Goal: Task Accomplishment & Management: Manage account settings

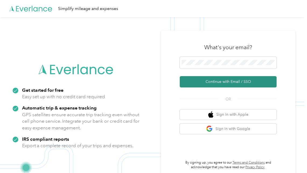
click at [224, 80] on button "Continue with Email / SSO" at bounding box center [228, 81] width 97 height 11
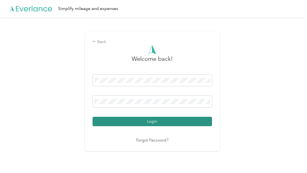
click at [138, 122] on button "Login" at bounding box center [153, 121] width 120 height 9
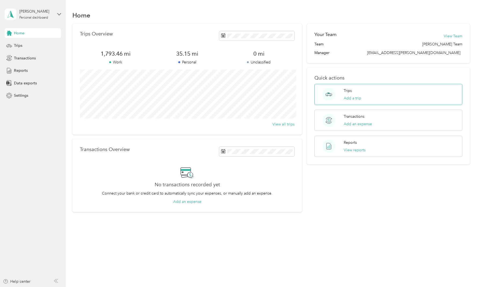
click at [307, 91] on div "Trips Add a trip" at bounding box center [389, 94] width 148 height 21
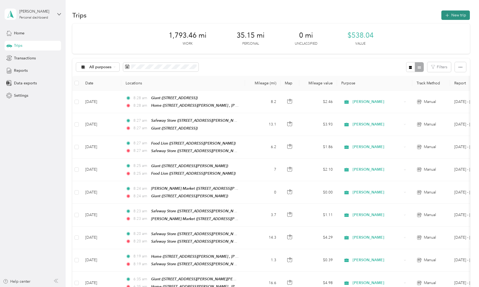
click at [307, 16] on button "New trip" at bounding box center [456, 14] width 29 height 9
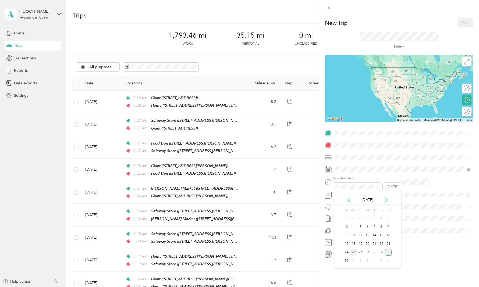
click at [307, 173] on div "25" at bounding box center [353, 253] width 7 height 7
click at [307, 159] on span "3423 Elenoir Ct, Bowie, MD, United States , 20716, Bowie, MD, United States" at bounding box center [401, 163] width 111 height 10
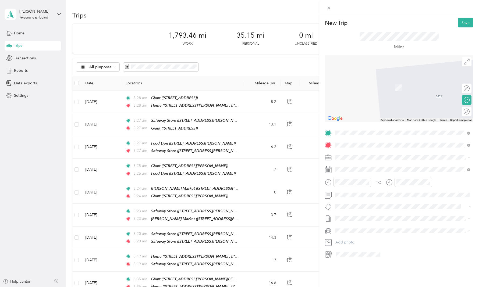
click at [307, 170] on div "TEAM Safeway Store 4101 Northview Dr, 207162616, Bowie, MD, USA" at bounding box center [378, 170] width 64 height 13
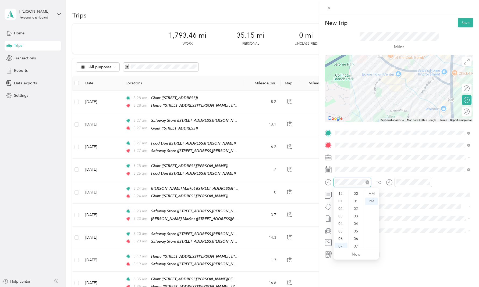
scroll to position [32, 0]
click at [307, 173] on div "AM" at bounding box center [371, 194] width 13 height 8
click at [307, 173] on div "AM" at bounding box center [432, 194] width 13 height 8
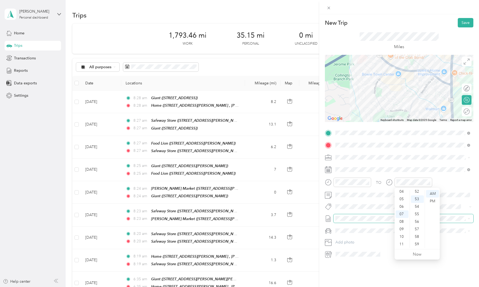
click at [307, 173] on span at bounding box center [404, 219] width 140 height 9
click at [307, 23] on button "Save" at bounding box center [466, 22] width 16 height 9
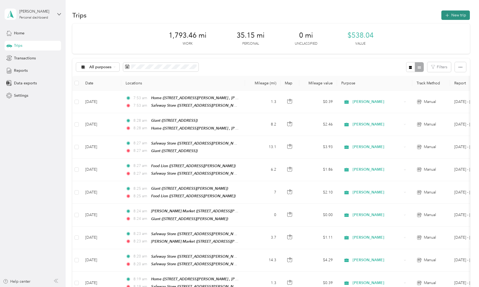
click at [307, 18] on button "New trip" at bounding box center [456, 14] width 29 height 9
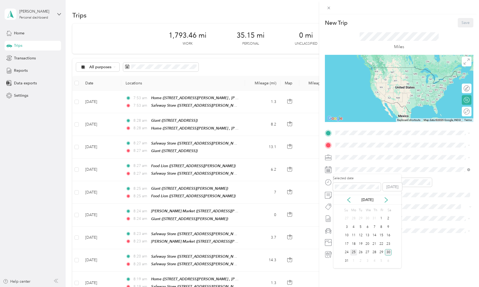
click at [307, 173] on div "25" at bounding box center [353, 253] width 7 height 7
click at [307, 162] on span "4101 Northview Dr, 207162616, Bowie, MD, USA" at bounding box center [378, 161] width 64 height 5
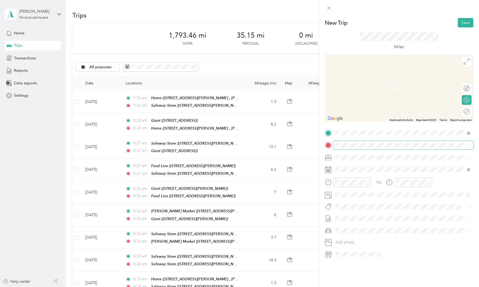
click at [307, 149] on span at bounding box center [404, 145] width 140 height 9
click at [307, 173] on div "TEAM Shoppers 7790 Riverdale Rd, 207843957, Hyattsville, MD, USA" at bounding box center [403, 170] width 131 height 15
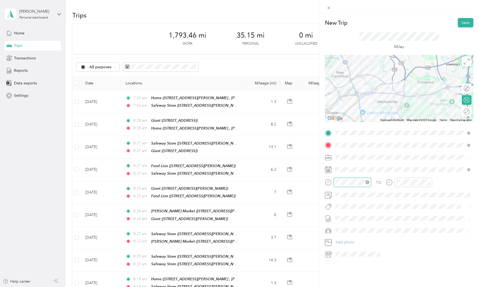
scroll to position [394, 0]
click at [307, 173] on div "AM" at bounding box center [371, 194] width 13 height 8
click at [307, 173] on div "AM" at bounding box center [432, 194] width 13 height 8
click at [307, 23] on button "Save" at bounding box center [466, 22] width 16 height 9
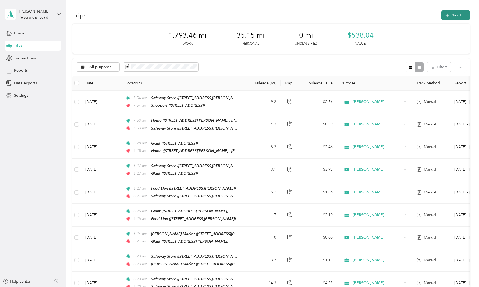
click at [307, 13] on button "New trip" at bounding box center [456, 14] width 29 height 9
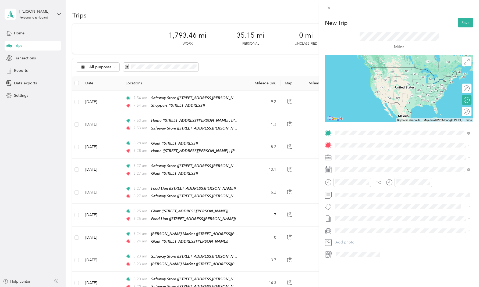
click at [307, 163] on div "TEAM Shoppers 7790 Riverdale Rd, 207843957, Hyattsville, MD, USA" at bounding box center [363, 158] width 35 height 13
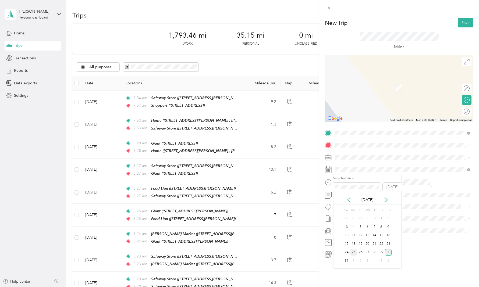
click at [307, 173] on div "25" at bounding box center [353, 253] width 7 height 7
click at [307, 173] on div "AM" at bounding box center [371, 194] width 13 height 8
click at [307, 173] on div "AM" at bounding box center [432, 194] width 13 height 8
click at [307, 173] on div "TEAM Giant 10501 Greenbelt Rd, 207062213, Lanham, MD, USA" at bounding box center [403, 189] width 131 height 15
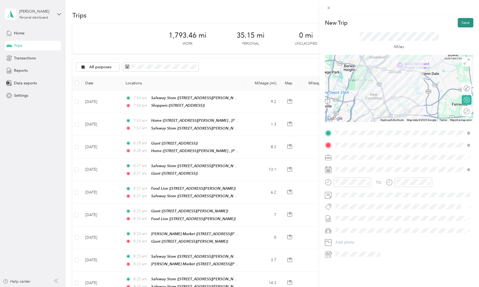
click at [307, 22] on button "Save" at bounding box center [466, 22] width 16 height 9
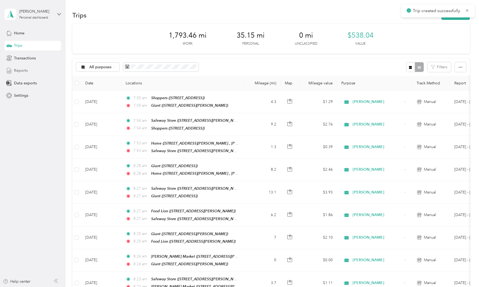
click at [22, 66] on div "Reports" at bounding box center [33, 71] width 57 height 10
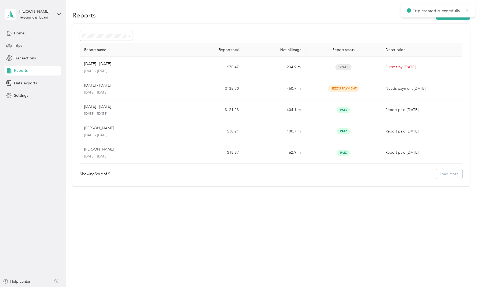
click at [41, 21] on div "Javon Young Personal dashboard" at bounding box center [33, 14] width 57 height 19
click at [42, 22] on div "Javon Young Personal dashboard" at bounding box center [33, 14] width 57 height 19
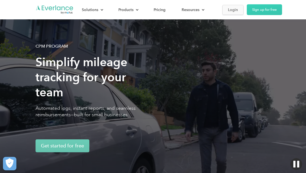
click at [229, 8] on div "Login" at bounding box center [233, 9] width 10 height 7
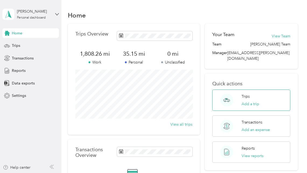
click at [250, 94] on div "Trips Add a trip" at bounding box center [250, 100] width 17 height 13
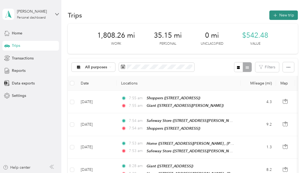
click at [285, 14] on button "New trip" at bounding box center [283, 14] width 29 height 9
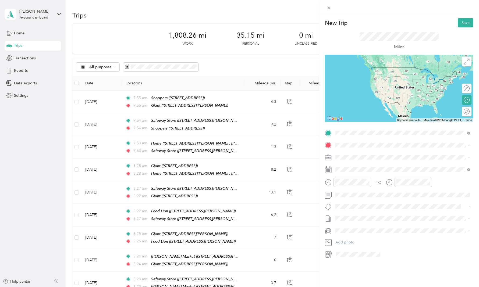
click at [307, 173] on div "TEAM Giant 10501 Greenbelt Rd, 207062213, Lanham, MD, USA" at bounding box center [378, 177] width 64 height 13
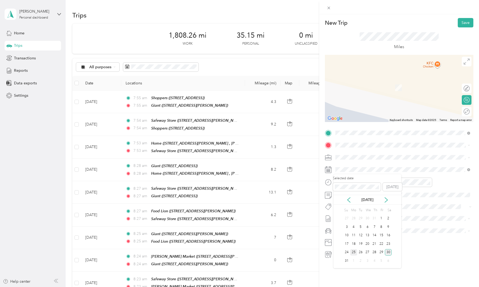
click at [307, 173] on div "25" at bounding box center [353, 253] width 7 height 7
click at [307, 173] on div "AM" at bounding box center [371, 194] width 13 height 8
click at [307, 173] on div "AM" at bounding box center [432, 194] width 13 height 8
click at [307, 173] on li "TEAM Giant 6000 Greenbelt Rd, 207701018, Greenbelt, MD, USA" at bounding box center [403, 170] width 139 height 19
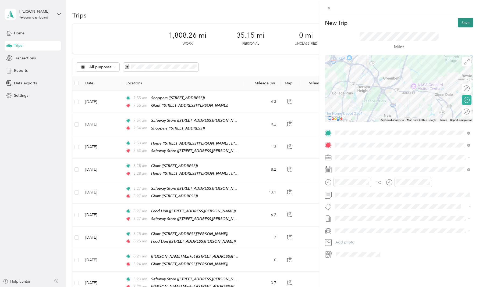
click at [307, 22] on button "Save" at bounding box center [466, 22] width 16 height 9
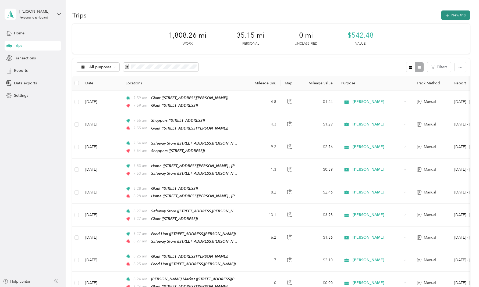
click at [307, 18] on button "New trip" at bounding box center [456, 14] width 29 height 9
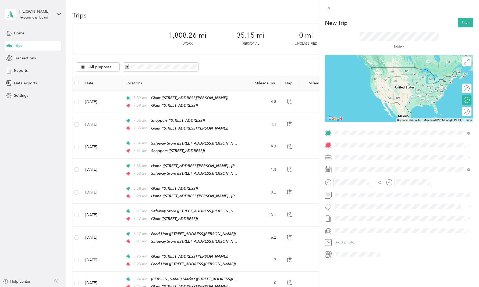
click at [307, 162] on span "6000 Greenbelt Rd, 207701018, Greenbelt, MD, USA" at bounding box center [363, 162] width 34 height 5
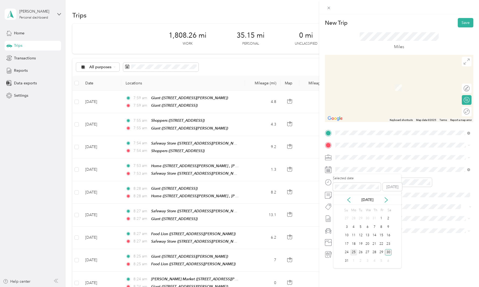
click at [307, 173] on div "25" at bounding box center [353, 253] width 7 height 7
click at [307, 148] on span at bounding box center [404, 145] width 140 height 9
click at [307, 167] on span "TEAM" at bounding box center [354, 167] width 9 height 5
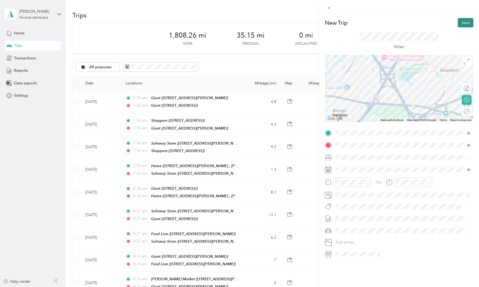
click at [307, 21] on button "Save" at bounding box center [466, 22] width 16 height 9
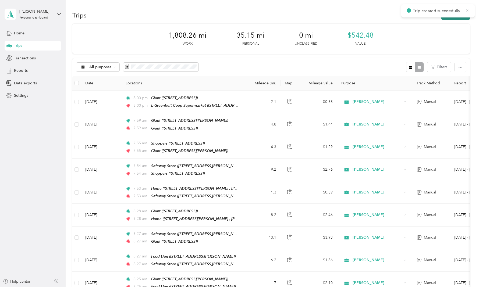
click at [307, 20] on button "New trip" at bounding box center [456, 14] width 29 height 9
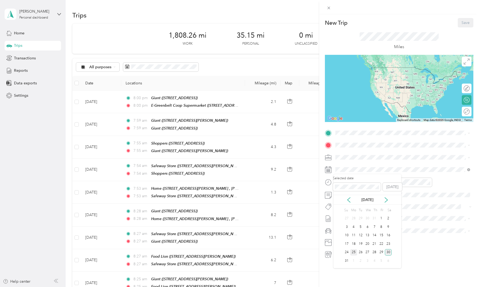
click at [307, 173] on div "25" at bounding box center [353, 253] width 7 height 7
click at [307, 173] on div "AM" at bounding box center [371, 194] width 13 height 8
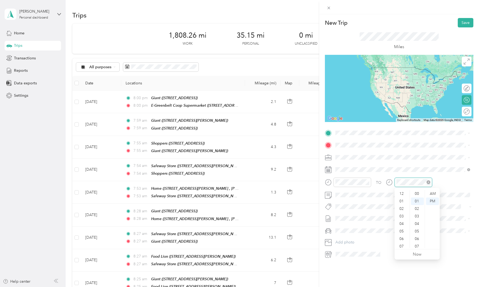
scroll to position [32, 0]
click at [307, 173] on div "AM" at bounding box center [432, 194] width 13 height 8
click at [307, 153] on strong "E-Greenbelt Coop Supermarket" at bounding box center [392, 155] width 56 height 5
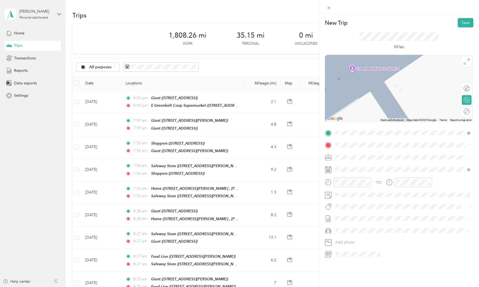
click at [307, 169] on div "TEAM Giant 7546 Annapolis Rd, 207841702, Hyattsville, MD, USA" at bounding box center [363, 168] width 34 height 13
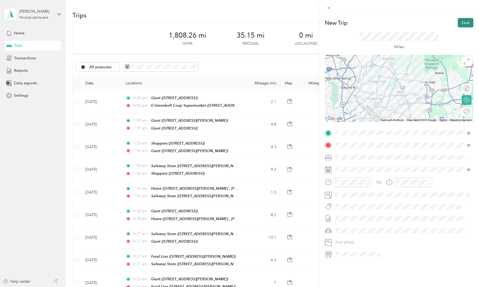
click at [307, 23] on button "Save" at bounding box center [466, 22] width 16 height 9
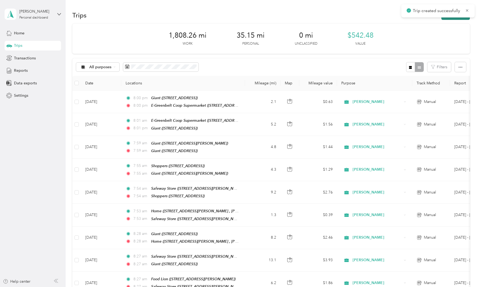
click at [307, 17] on button "New trip" at bounding box center [456, 14] width 29 height 9
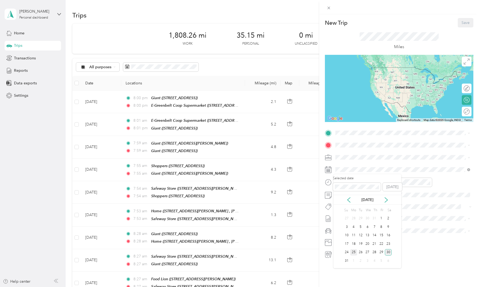
click at [307, 173] on div "25" at bounding box center [353, 253] width 7 height 7
click at [307, 136] on span at bounding box center [404, 133] width 140 height 9
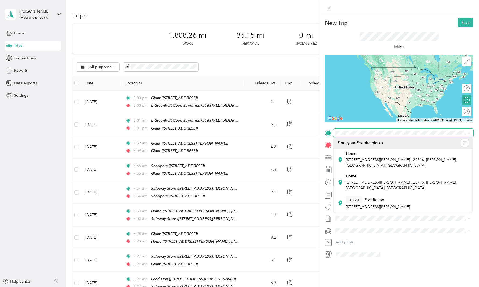
scroll to position [0, 0]
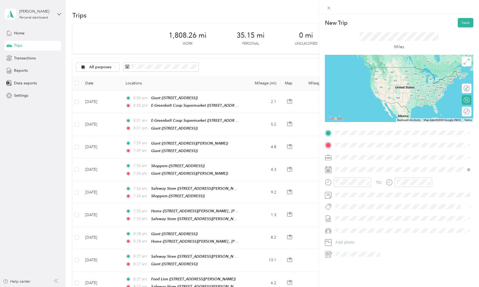
click at [238, 120] on div "New Trip Save This trip cannot be edited because it is either under review, app…" at bounding box center [239, 143] width 479 height 287
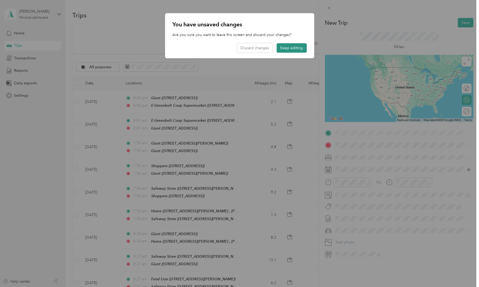
click at [282, 48] on button "Keep editing" at bounding box center [292, 47] width 30 height 9
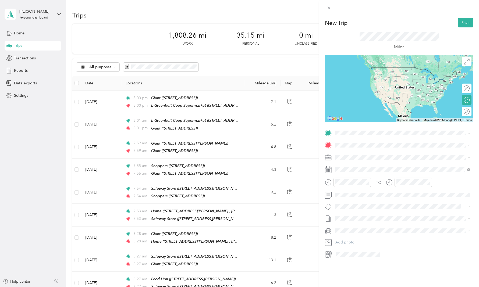
click at [169, 104] on div "New Trip Save This trip cannot be edited because it is either under review, app…" at bounding box center [239, 143] width 479 height 287
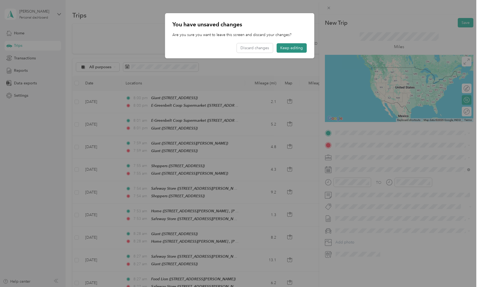
click at [283, 47] on button "Keep editing" at bounding box center [292, 47] width 30 height 9
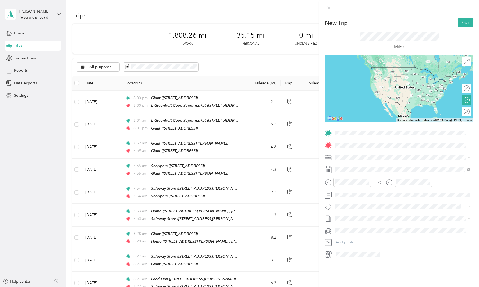
click at [164, 102] on div "New Trip Save This trip cannot be edited because it is either under review, app…" at bounding box center [239, 143] width 479 height 287
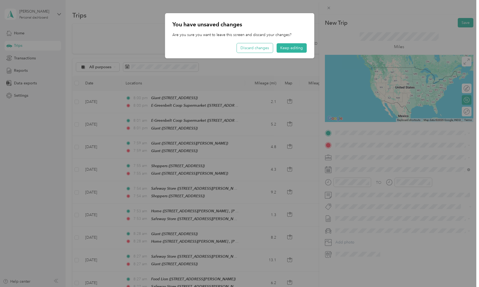
drag, startPoint x: 294, startPoint y: 49, endPoint x: 256, endPoint y: 51, distance: 37.5
click at [256, 51] on div "Discard changes Keep editing" at bounding box center [272, 47] width 70 height 9
click at [256, 51] on button "Discard changes" at bounding box center [255, 47] width 36 height 9
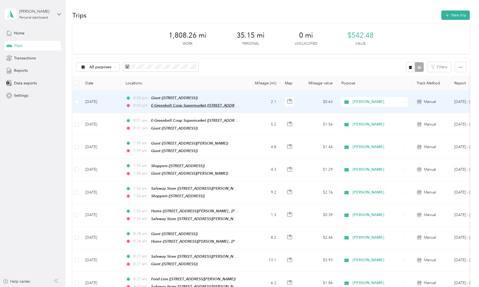
click at [192, 104] on span "E-Greenbelt Coop Supermarket (121 Centerway, Greenbelt, MD)" at bounding box center [197, 105] width 92 height 5
click at [174, 92] on button "Edit Place" at bounding box center [167, 89] width 31 height 9
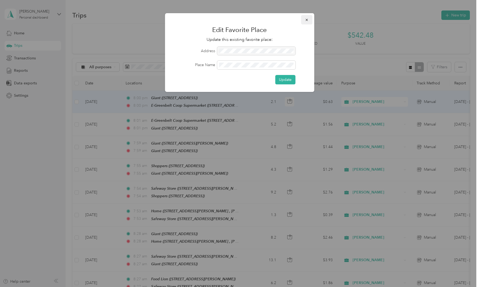
click at [307, 22] on button "button" at bounding box center [306, 19] width 11 height 9
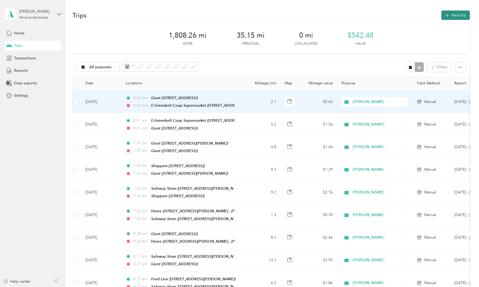
click at [307, 17] on button "New trip" at bounding box center [456, 14] width 29 height 9
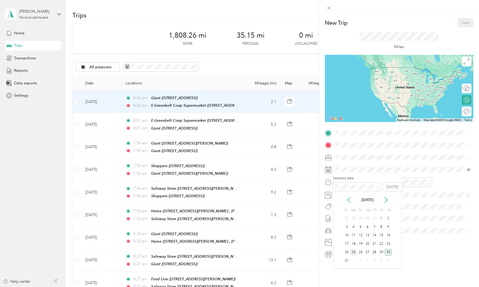
click at [307, 173] on div "25" at bounding box center [353, 253] width 7 height 7
click at [307, 173] on icon "close-circle" at bounding box center [368, 183] width 4 height 4
click at [307, 173] on div "AM" at bounding box center [371, 194] width 13 height 8
click at [307, 121] on div at bounding box center [399, 88] width 149 height 67
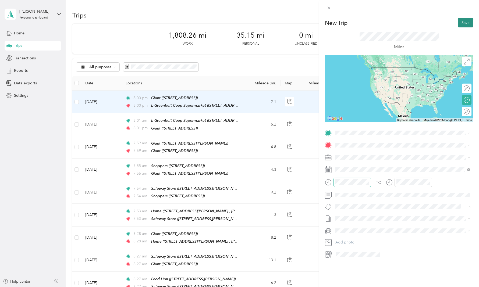
click at [307, 22] on button "Save" at bounding box center [466, 22] width 16 height 9
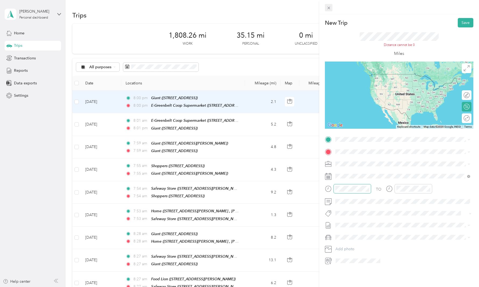
click at [307, 9] on icon at bounding box center [329, 8] width 5 height 5
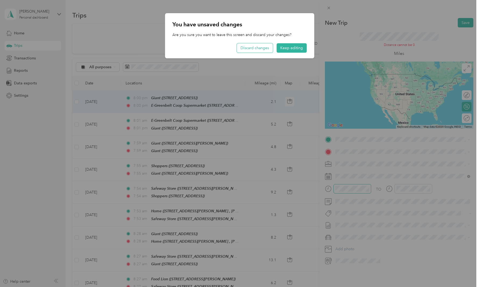
click at [256, 48] on button "Discard changes" at bounding box center [255, 47] width 36 height 9
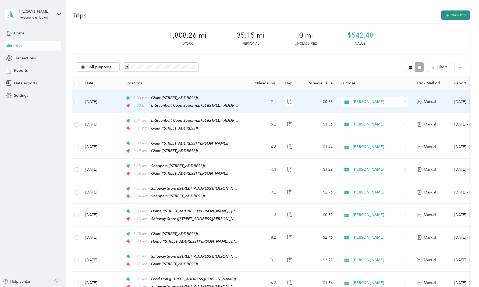
click at [307, 12] on button "New trip" at bounding box center [456, 14] width 29 height 9
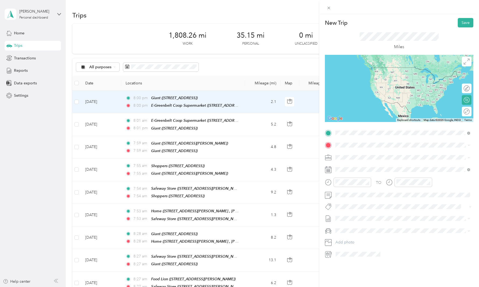
click at [307, 158] on div "TEAM Giant 7546 Annapolis Rd, 207841702, Hyattsville, MD, USA" at bounding box center [363, 158] width 34 height 13
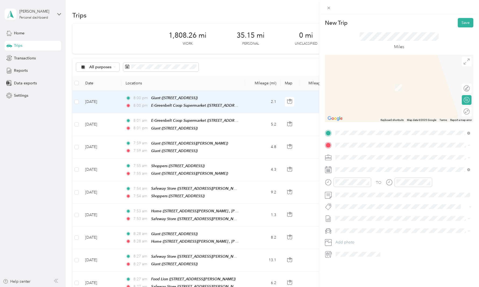
click at [307, 173] on li "TEAM Safeway Store 7595 Greenbelt Rd, 207703403, Greenbelt, MD, USA" at bounding box center [403, 167] width 139 height 19
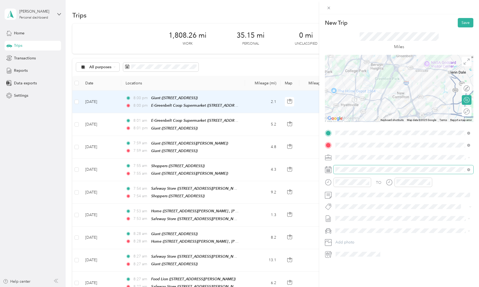
click at [307, 173] on span at bounding box center [404, 170] width 140 height 9
click at [307, 173] on div "25" at bounding box center [353, 253] width 7 height 7
click at [307, 26] on button "Save" at bounding box center [466, 22] width 16 height 9
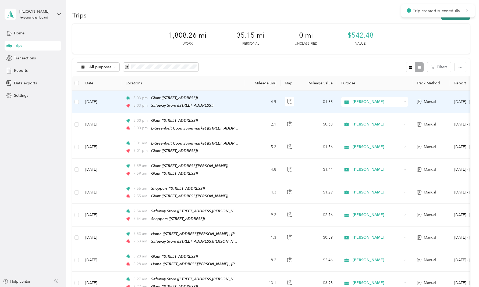
click at [307, 17] on button "New trip" at bounding box center [456, 14] width 29 height 9
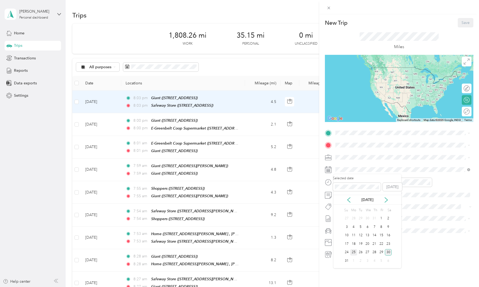
click at [307, 173] on div "25" at bounding box center [353, 253] width 7 height 7
click at [307, 173] on div "AM" at bounding box center [371, 194] width 13 height 8
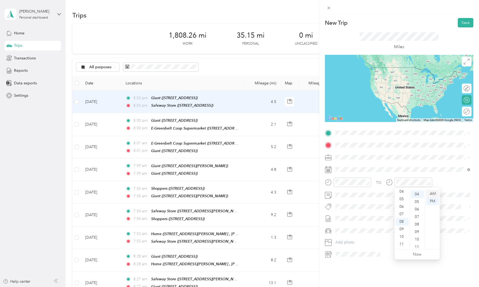
click at [307, 173] on div "AM" at bounding box center [432, 194] width 13 height 8
click at [307, 130] on span at bounding box center [404, 133] width 140 height 9
click at [307, 157] on div "TEAM Safeway Store" at bounding box center [368, 155] width 44 height 7
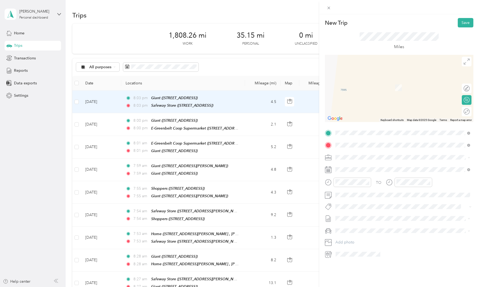
click at [307, 171] on div "TEAM Safeway Store 2644 Chapel Lake Dr, 210541637, Gambrills, MD, USA" at bounding box center [368, 170] width 44 height 13
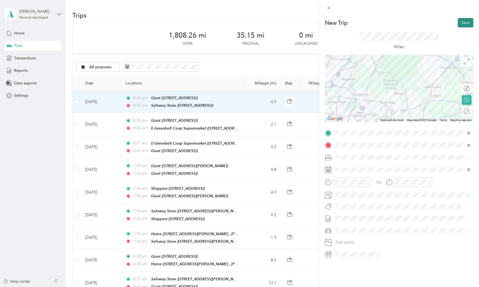
click at [307, 19] on button "Save" at bounding box center [466, 22] width 16 height 9
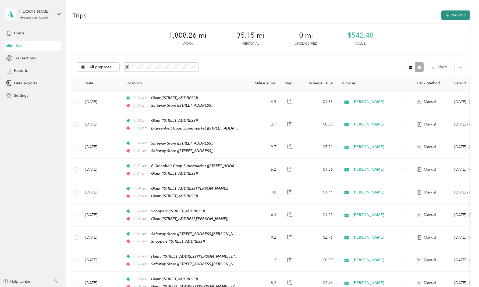
click at [307, 16] on button "New trip" at bounding box center [456, 14] width 29 height 9
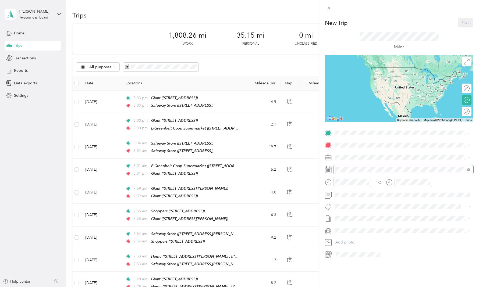
click at [307, 172] on span at bounding box center [404, 170] width 140 height 9
click at [307, 167] on span at bounding box center [404, 170] width 140 height 9
click at [307, 173] on div "25" at bounding box center [353, 253] width 7 height 7
click at [307, 173] on div at bounding box center [353, 182] width 38 height 9
click at [307, 173] on div "AM" at bounding box center [371, 194] width 13 height 8
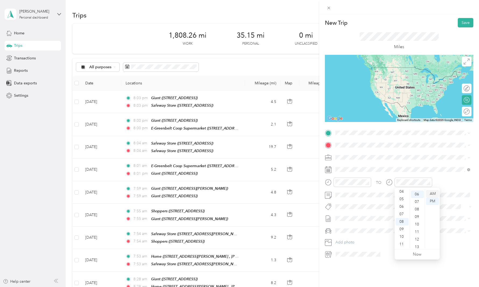
click at [307, 173] on div "AM" at bounding box center [432, 194] width 13 height 8
click at [307, 163] on div "TEAM Safeway Store 2644 Chapel Lake Dr, 210541637, Gambrills, MD, USA" at bounding box center [403, 157] width 131 height 15
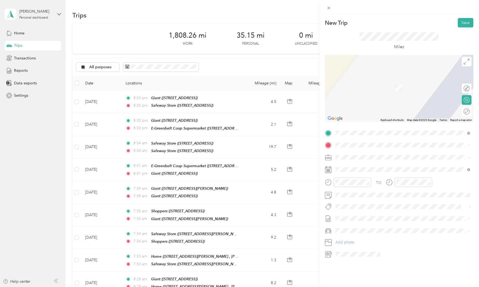
click at [307, 173] on div "TEAM Wegmans Food Market 1413 S Main Chapel Way, 210541843, Gambrills, MD, USA" at bounding box center [376, 170] width 60 height 13
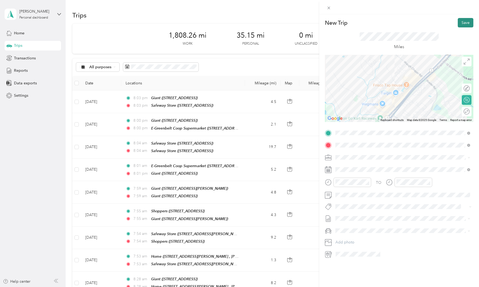
click at [307, 22] on button "Save" at bounding box center [466, 22] width 16 height 9
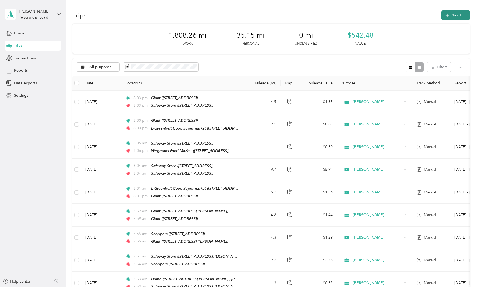
click at [307, 18] on button "New trip" at bounding box center [456, 14] width 29 height 9
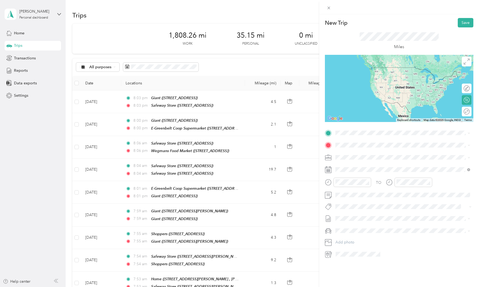
click at [307, 137] on div "TO Add photo" at bounding box center [399, 194] width 149 height 130
click at [307, 163] on li "TEAM Wegmans Food Market 1413 S Main Chapel Way, 210541843, Gambrills, MD, USA" at bounding box center [403, 157] width 139 height 19
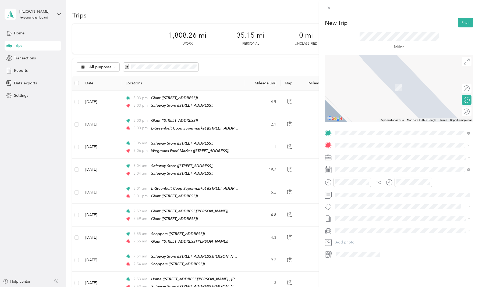
click at [307, 169] on div "Home 3423 Elenoir Ct, Bowie, MD, United States , 20716, Bowie, MD, United States" at bounding box center [407, 172] width 123 height 17
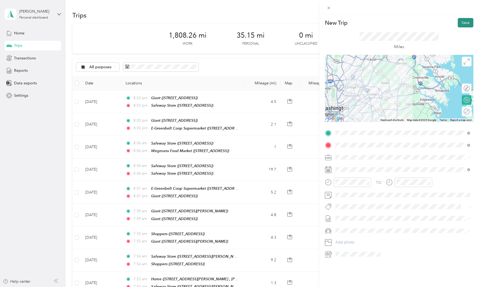
click at [307, 21] on button "Save" at bounding box center [466, 22] width 16 height 9
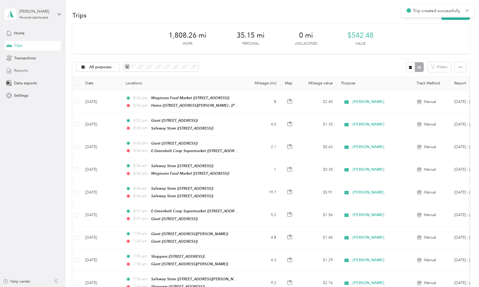
click at [17, 73] on span "Reports" at bounding box center [21, 71] width 14 height 6
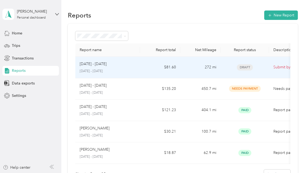
click at [123, 68] on div "Aug 16 - 31, 2025 August 16 - 31, 2025" at bounding box center [108, 67] width 56 height 13
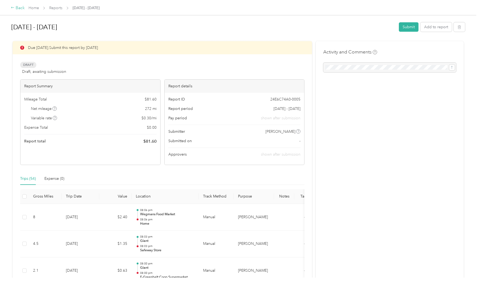
click at [17, 7] on div "Back" at bounding box center [18, 8] width 14 height 6
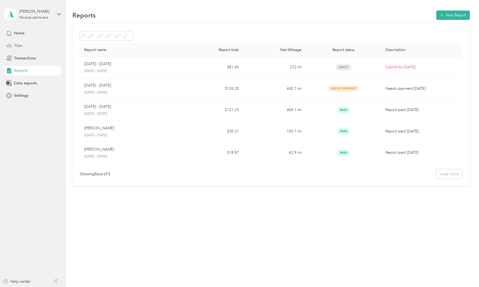
click at [21, 41] on div "Trips" at bounding box center [33, 46] width 57 height 10
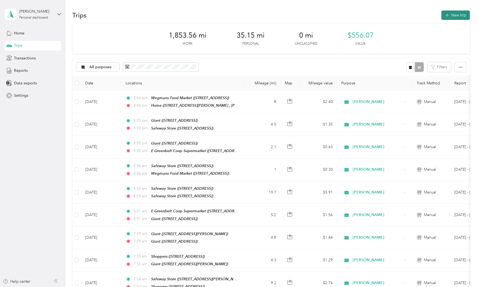
click at [307, 14] on button "New trip" at bounding box center [456, 14] width 29 height 9
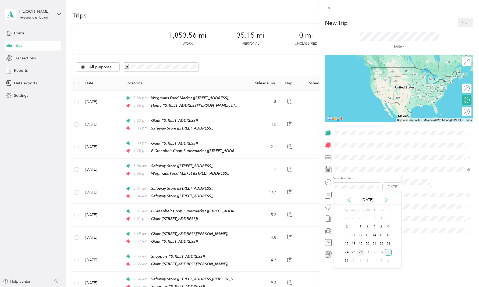
click at [307, 173] on div "26" at bounding box center [360, 253] width 7 height 7
click at [307, 173] on div "AM" at bounding box center [371, 194] width 13 height 8
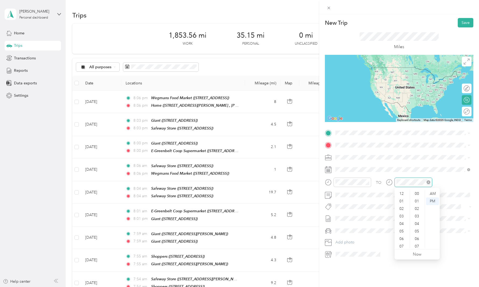
scroll to position [32, 0]
click at [307, 173] on div "AM" at bounding box center [432, 194] width 13 height 8
click at [307, 159] on span "3423 Elenoir Ct, Bowie, MD, United States , 20716, Bowie, MD, United States" at bounding box center [401, 162] width 111 height 10
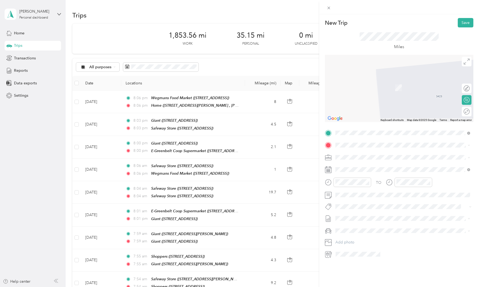
click at [307, 171] on div "TEAM Safeway Store 2635 Housley Rd, 214017030, Annapolis, MD, USA" at bounding box center [378, 170] width 64 height 13
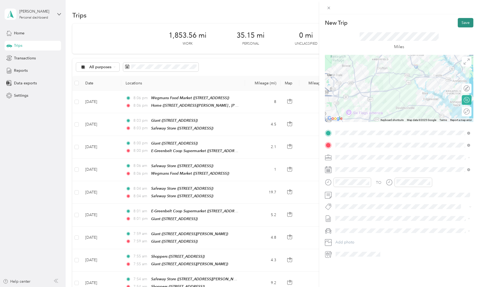
click at [307, 23] on button "Save" at bounding box center [466, 22] width 16 height 9
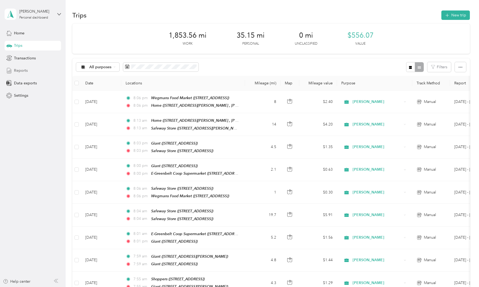
click at [20, 72] on span "Reports" at bounding box center [21, 71] width 14 height 6
